Goal: Navigation & Orientation: Find specific page/section

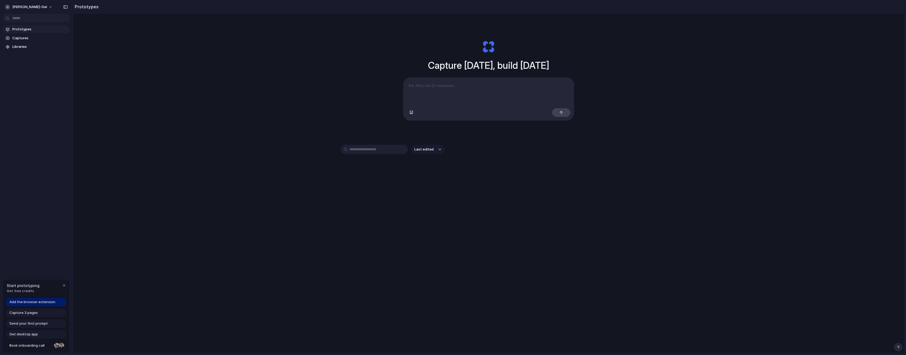
click at [35, 262] on div "[PERSON_NAME]-gel Prototypes Captures Libraries Start prototyping Get free cred…" at bounding box center [36, 177] width 73 height 355
click at [29, 292] on span "Get free credits" at bounding box center [23, 290] width 33 height 5
click at [32, 303] on span "Add the browser extension" at bounding box center [32, 301] width 46 height 5
click at [26, 311] on span "Capture 3 pages" at bounding box center [23, 312] width 28 height 5
click at [23, 49] on span "Libraries" at bounding box center [39, 46] width 55 height 5
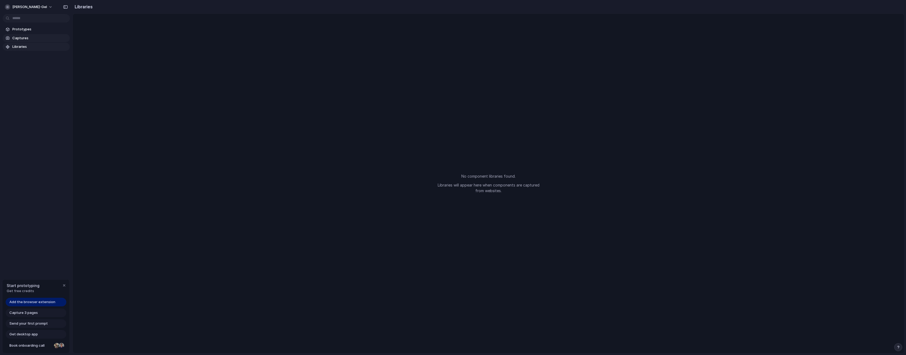
click at [25, 40] on span "Captures" at bounding box center [39, 37] width 55 height 5
click at [25, 32] on link "Prototypes" at bounding box center [36, 29] width 67 height 8
